Goal: Transaction & Acquisition: Purchase product/service

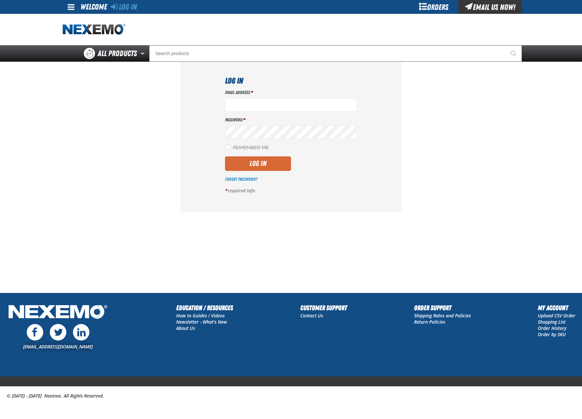
type input "[EMAIL_ADDRESS][DOMAIN_NAME]"
click at [261, 160] on button "Log In" at bounding box center [258, 163] width 66 height 15
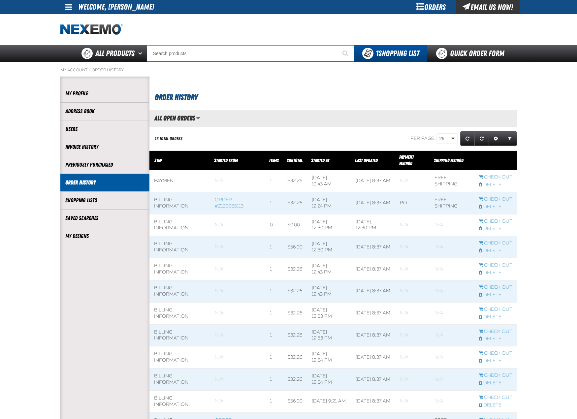
scroll to position [0, 0]
click at [278, 142] on div "16 Total Orders" at bounding box center [222, 138] width 147 height 17
click at [84, 238] on link "My Designs" at bounding box center [104, 236] width 79 height 8
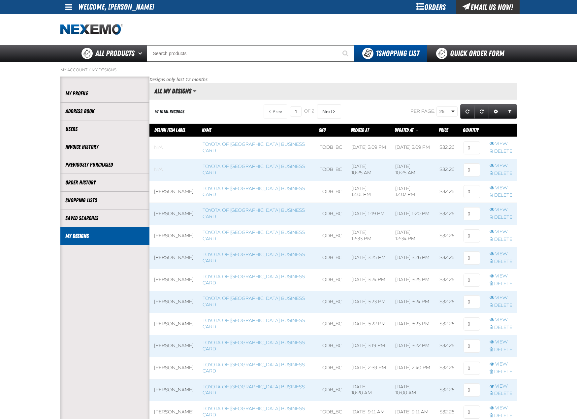
scroll to position [0, 0]
click at [498, 172] on link "Delete" at bounding box center [500, 173] width 23 height 6
click at [498, 149] on link "Delete" at bounding box center [500, 151] width 23 height 6
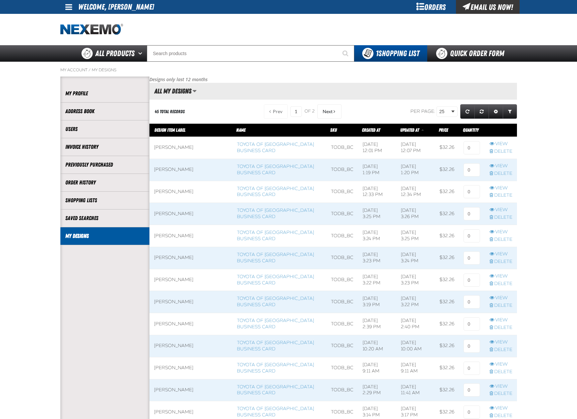
scroll to position [0, 0]
click at [237, 152] on link "Toyota of [GEOGRAPHIC_DATA] Business Card" at bounding box center [275, 147] width 77 height 12
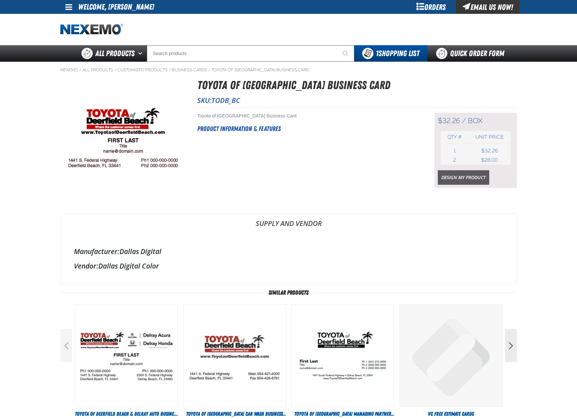
click at [444, 177] on link "Design My Product" at bounding box center [463, 177] width 51 height 15
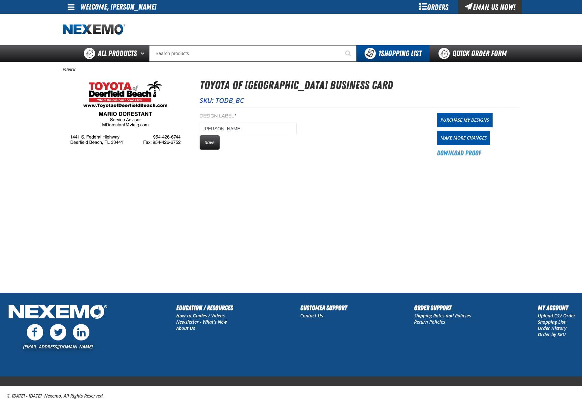
drag, startPoint x: 451, startPoint y: 122, endPoint x: 421, endPoint y: 126, distance: 30.9
click at [451, 122] on link "Purchase My Designs" at bounding box center [465, 120] width 56 height 15
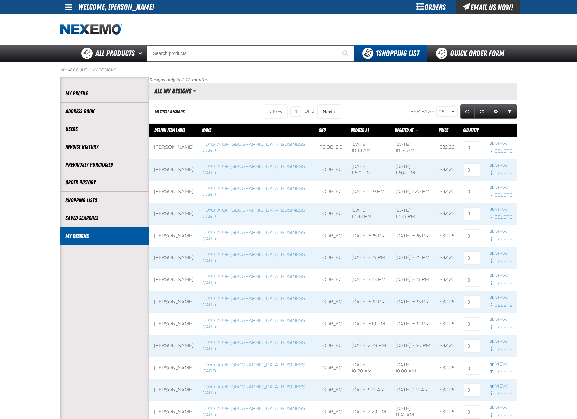
scroll to position [0, 0]
click at [476, 148] on input at bounding box center [471, 147] width 16 height 13
type input "1"
click at [528, 161] on main "My Account / My Designs Account My Profile Address Book" at bounding box center [288, 400] width 577 height 676
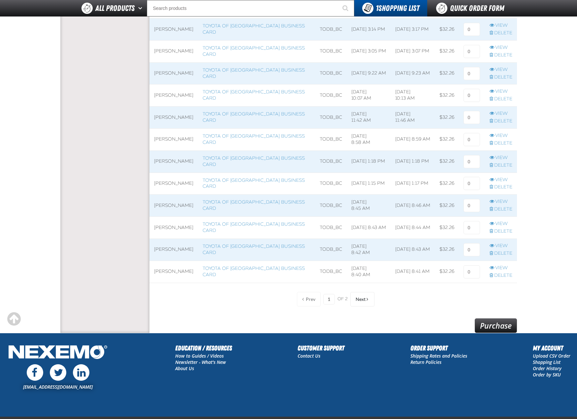
scroll to position [428, 0]
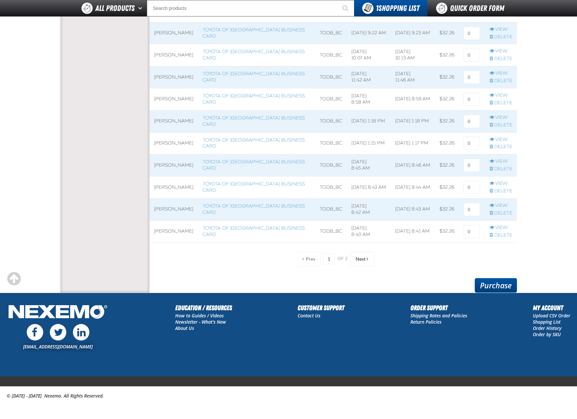
click at [507, 285] on link "Purchase" at bounding box center [496, 285] width 42 height 15
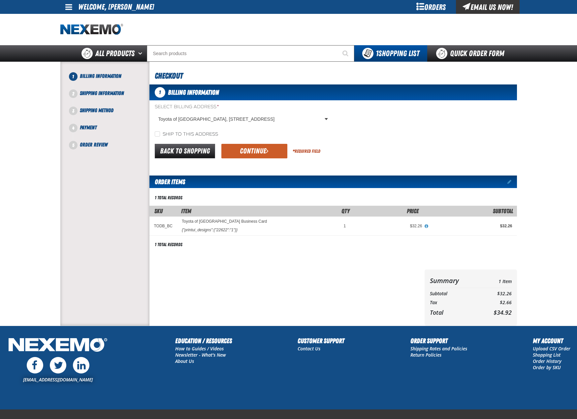
click at [244, 162] on div "1 Billing Information Select Billing Address * Toyota of Deerfield Beach, 1441 …" at bounding box center [332, 204] width 367 height 241
click at [269, 147] on button "Continue" at bounding box center [254, 151] width 66 height 15
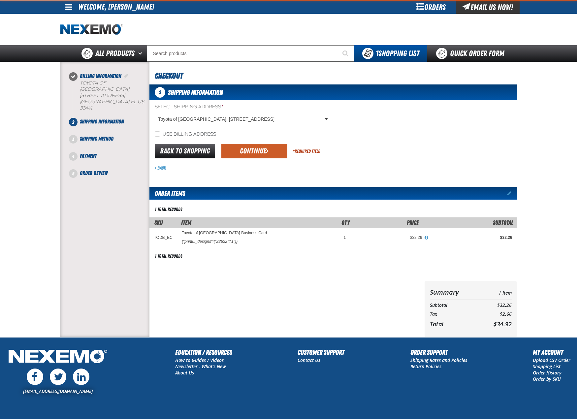
click at [265, 157] on button "Continue" at bounding box center [254, 151] width 66 height 15
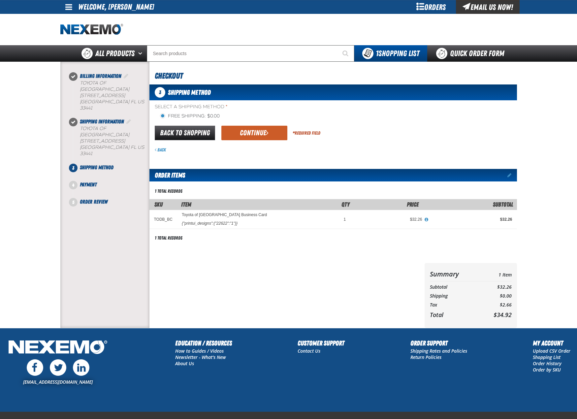
click at [278, 132] on button "Continue" at bounding box center [254, 133] width 66 height 15
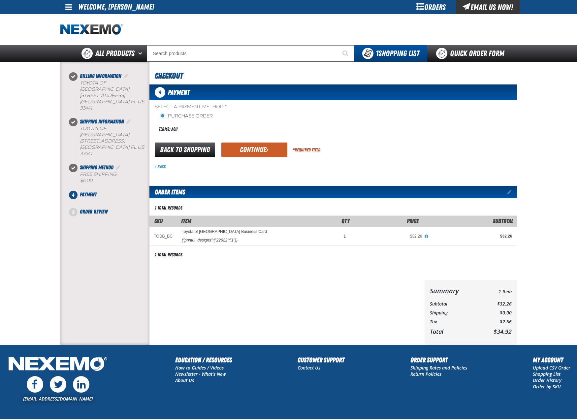
click at [181, 139] on div "Select a Payment Method * Purchase Order Terms: ACH payment_term_4 *" at bounding box center [332, 137] width 367 height 66
click at [182, 151] on link "Back to Shopping" at bounding box center [185, 149] width 60 height 15
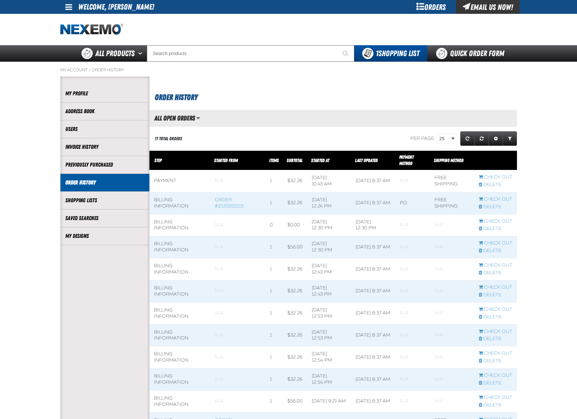
scroll to position [0, 0]
click at [105, 243] on li "My Designs" at bounding box center [104, 236] width 89 height 18
click at [105, 241] on li "My Designs" at bounding box center [104, 236] width 89 height 18
click at [84, 240] on li "My Designs" at bounding box center [104, 236] width 89 height 18
click at [84, 236] on link "My Designs" at bounding box center [104, 236] width 79 height 8
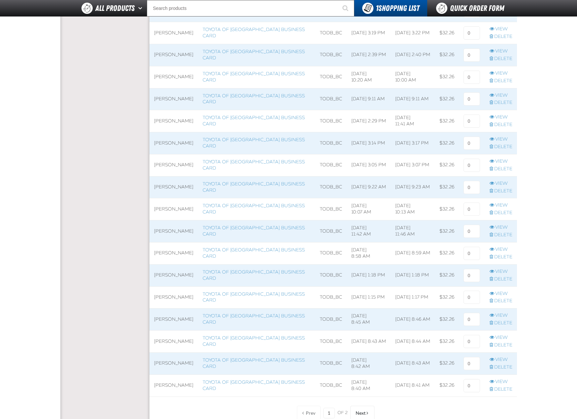
scroll to position [396, 0]
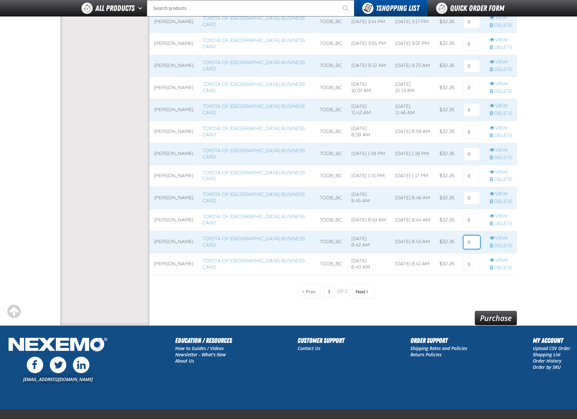
click at [475, 239] on input at bounding box center [471, 241] width 16 height 13
type input "1"
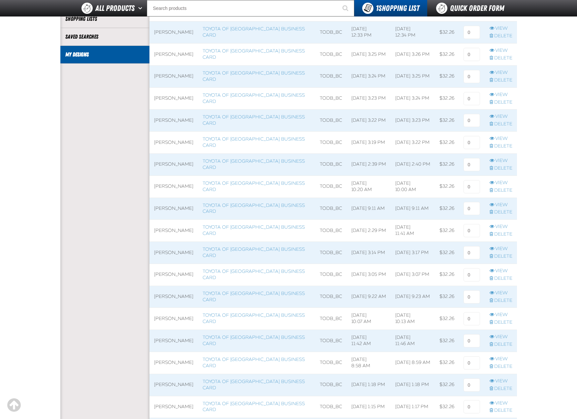
scroll to position [0, 0]
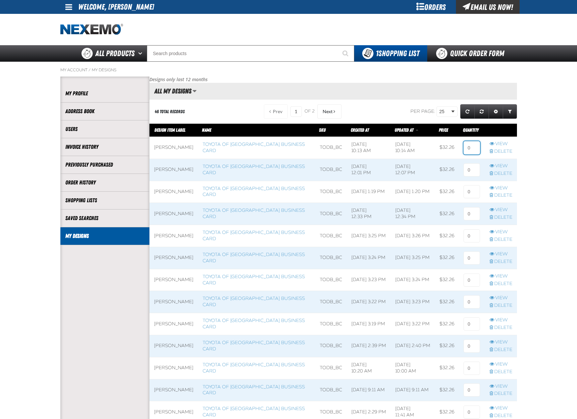
click at [475, 141] on input at bounding box center [471, 147] width 16 height 13
type input "1"
click at [545, 162] on main "My Account / My Designs Account My Profile Address Book" at bounding box center [288, 400] width 577 height 676
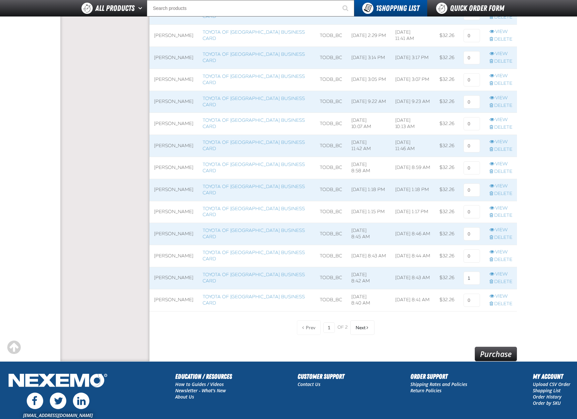
scroll to position [428, 0]
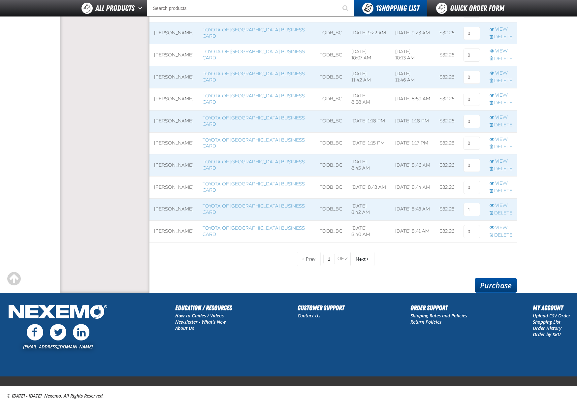
click at [508, 281] on link "Purchase" at bounding box center [496, 285] width 42 height 15
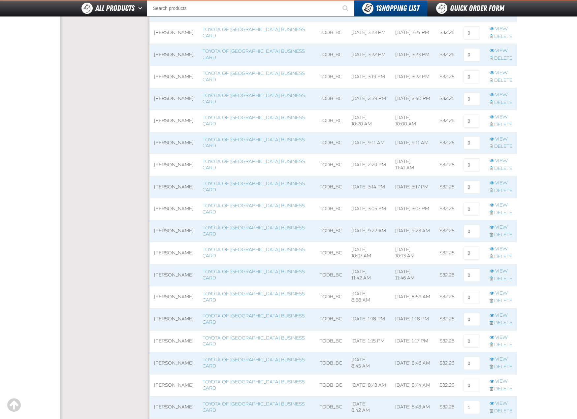
scroll to position [72, 0]
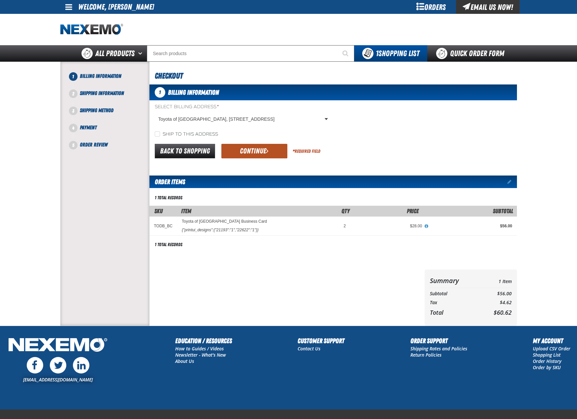
click at [273, 157] on button "Continue" at bounding box center [254, 151] width 66 height 15
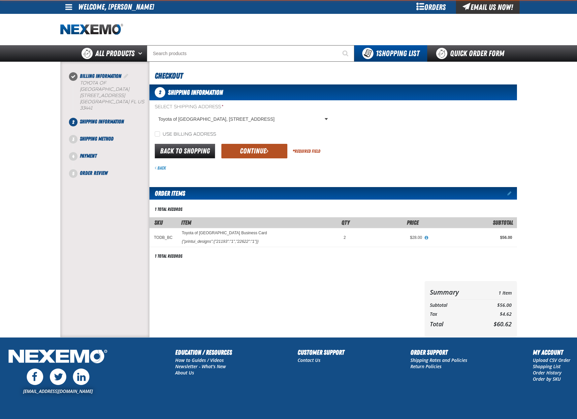
click at [273, 151] on button "Continue" at bounding box center [254, 151] width 66 height 15
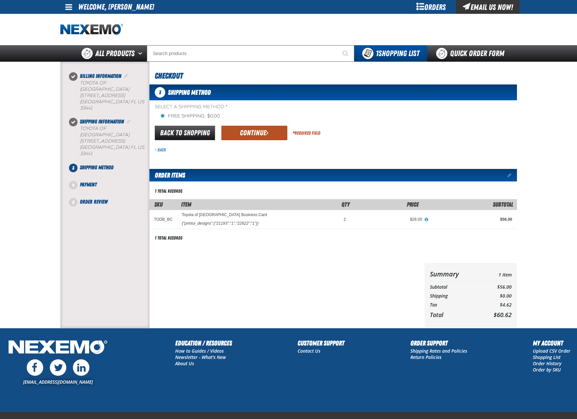
click at [272, 135] on button "Continue" at bounding box center [254, 133] width 66 height 15
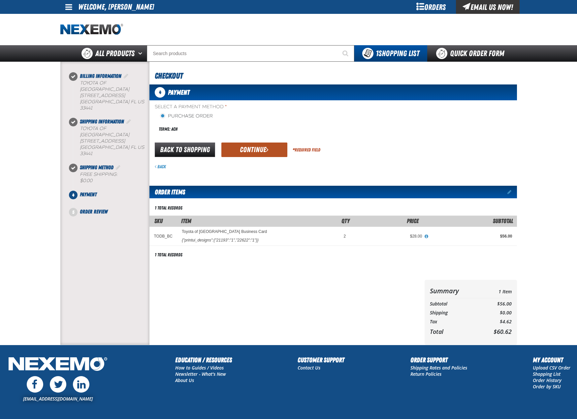
click at [272, 146] on button "Continue" at bounding box center [254, 149] width 66 height 15
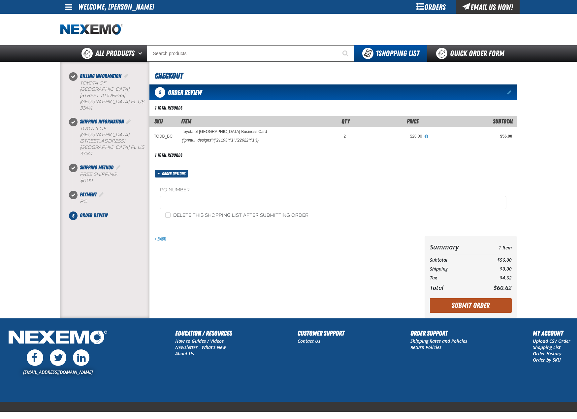
click at [493, 304] on button "Submit Order" at bounding box center [471, 305] width 82 height 15
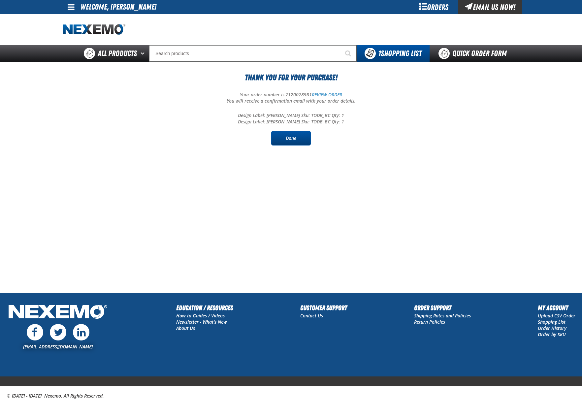
click at [288, 145] on link "Done" at bounding box center [291, 138] width 40 height 15
